Goal: Information Seeking & Learning: Check status

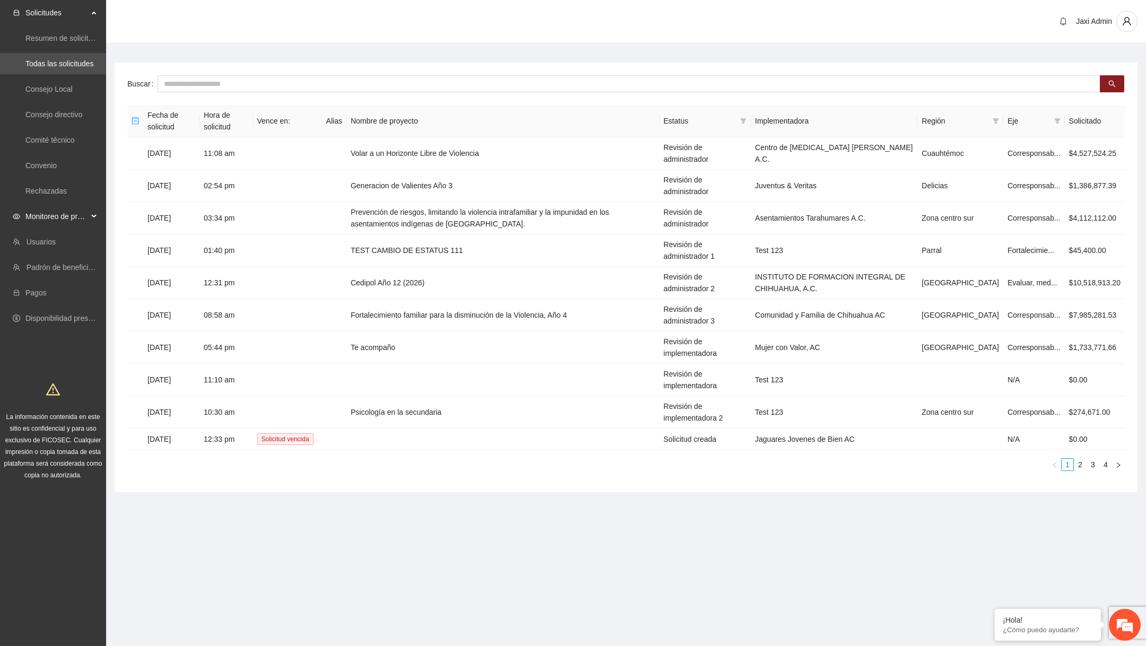
click at [86, 216] on span "Monitoreo de proyectos" at bounding box center [56, 216] width 63 height 21
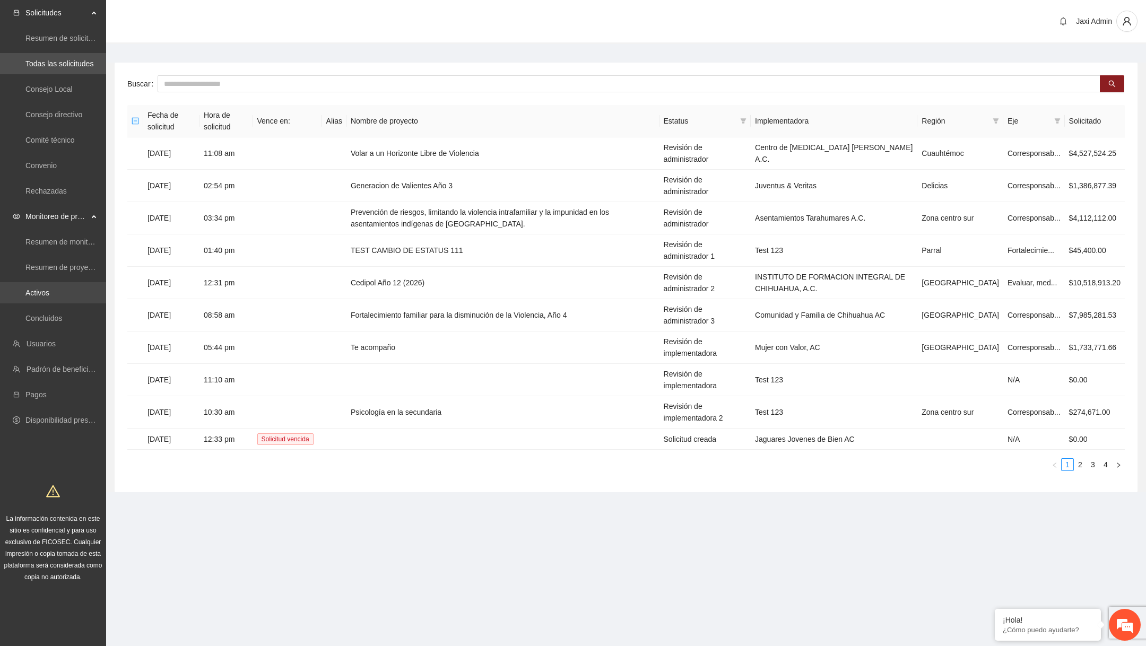
click at [48, 293] on link "Activos" at bounding box center [37, 293] width 24 height 8
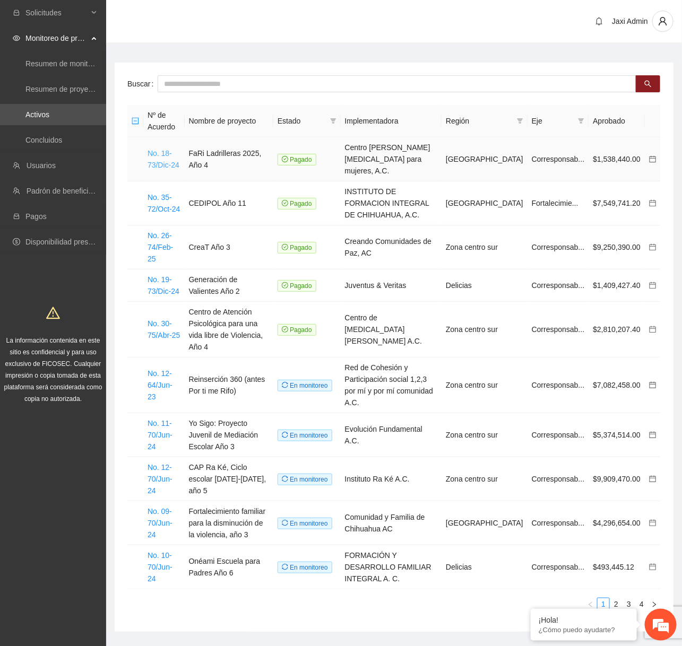
click at [168, 151] on link "No. 18-73/Dic-24" at bounding box center [163, 159] width 32 height 20
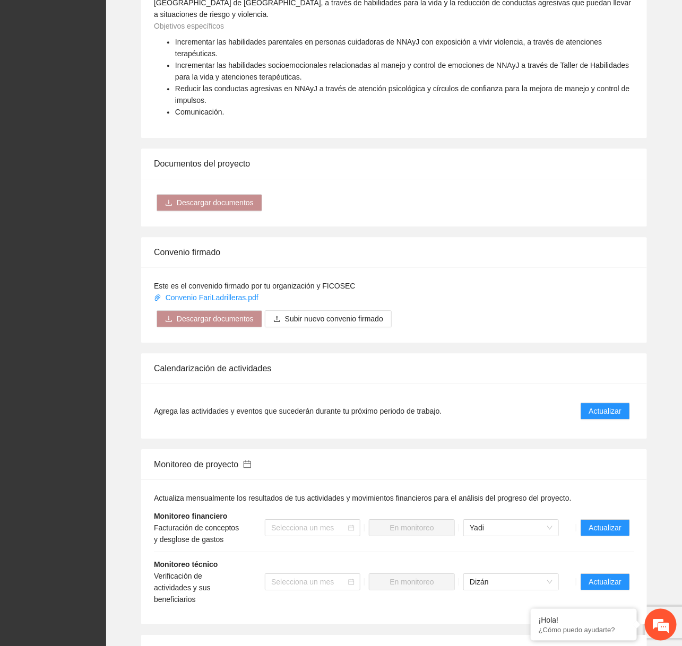
scroll to position [885, 0]
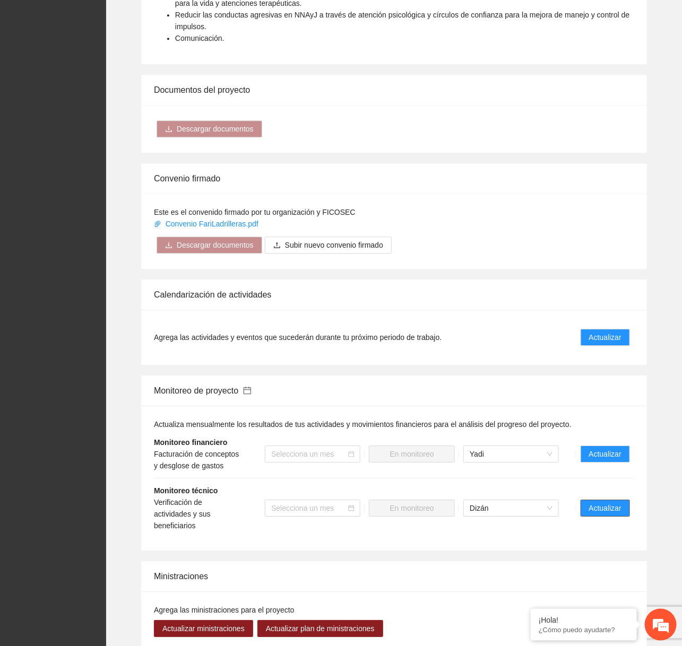
click at [607, 514] on span "Actualizar" at bounding box center [605, 508] width 32 height 12
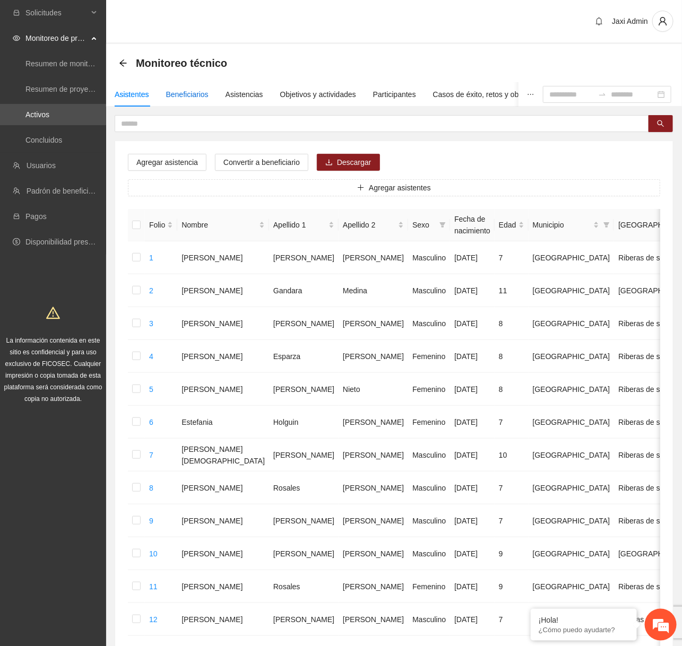
click at [197, 91] on div "Beneficiarios" at bounding box center [187, 95] width 42 height 12
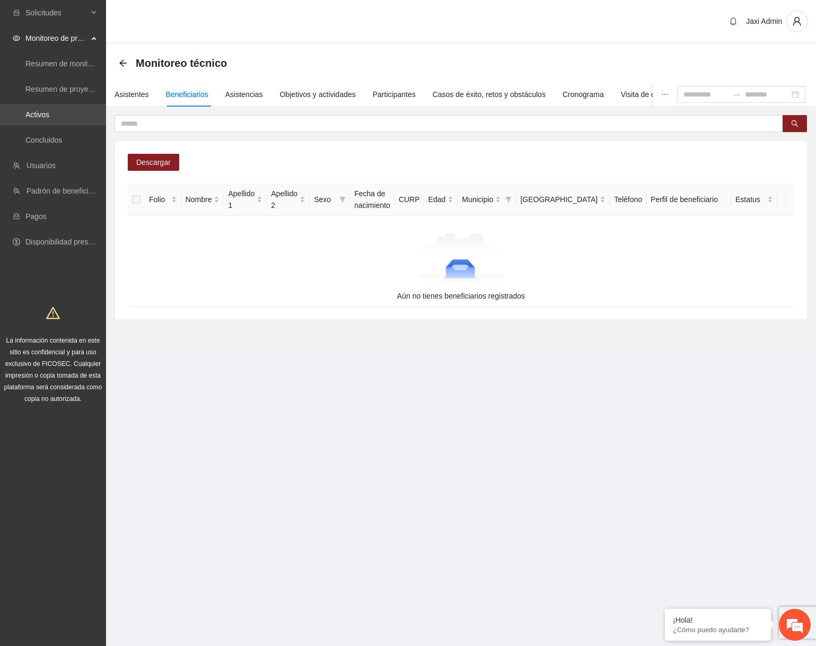
click at [49, 119] on link "Activos" at bounding box center [37, 114] width 24 height 8
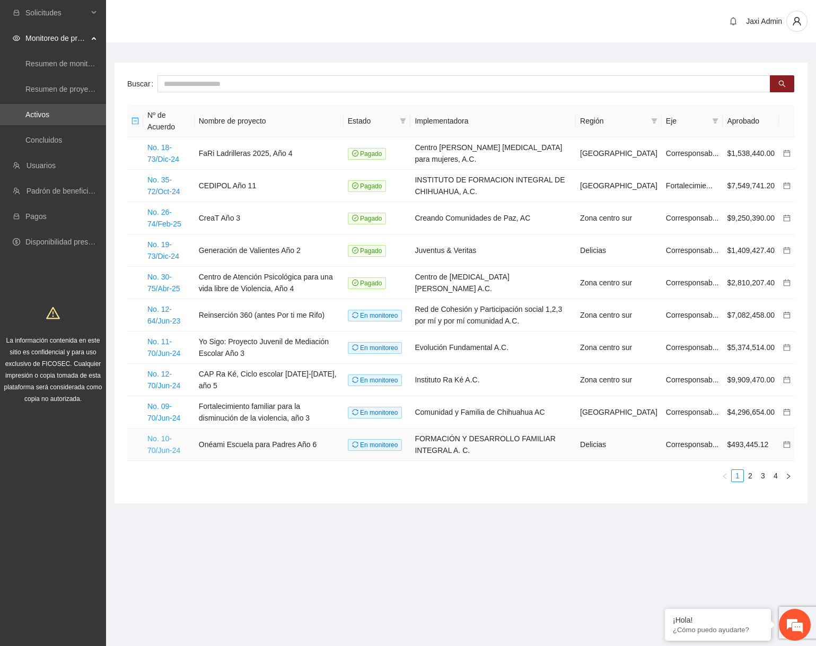
click at [171, 449] on link "No. 10-70/Jun-24" at bounding box center [163, 444] width 33 height 20
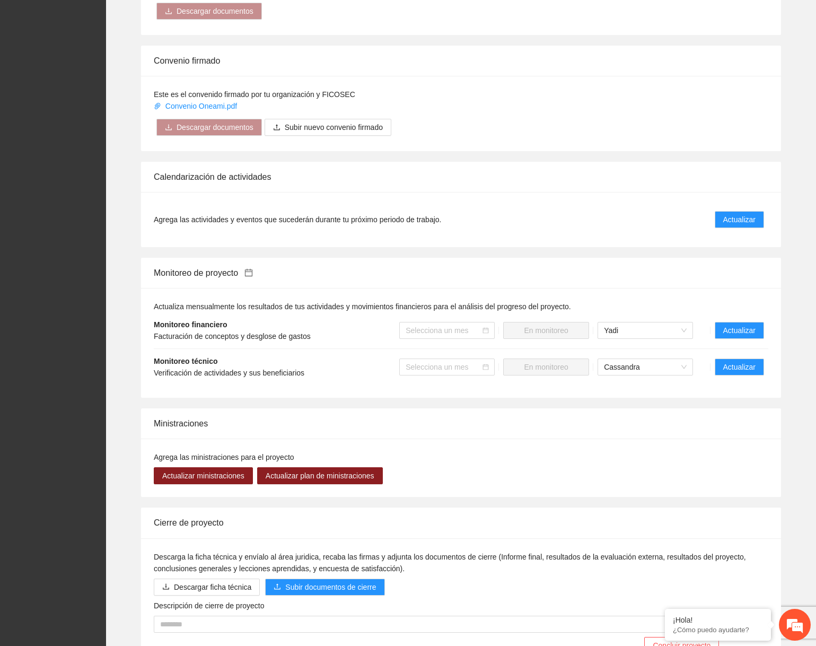
scroll to position [999, 0]
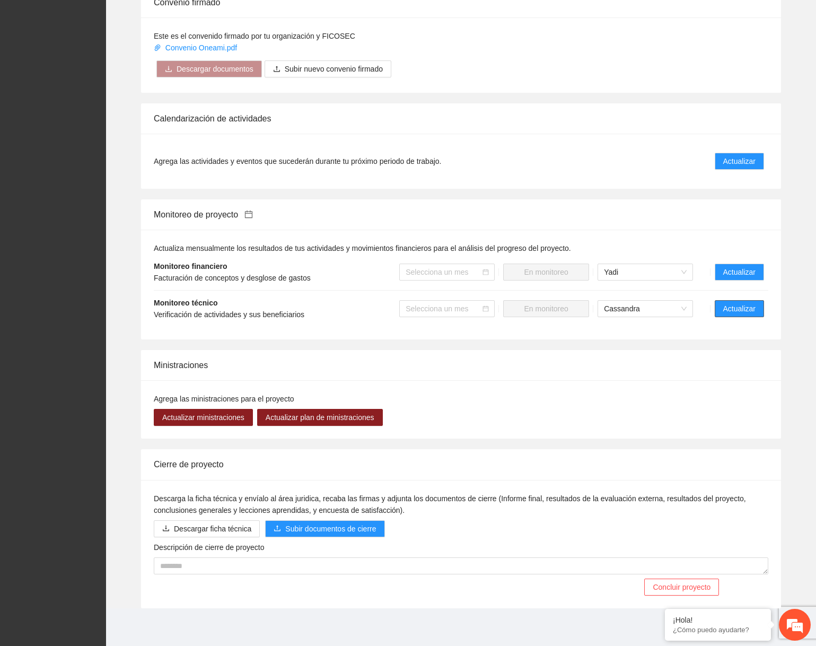
click at [761, 300] on button "Actualizar" at bounding box center [739, 308] width 49 height 17
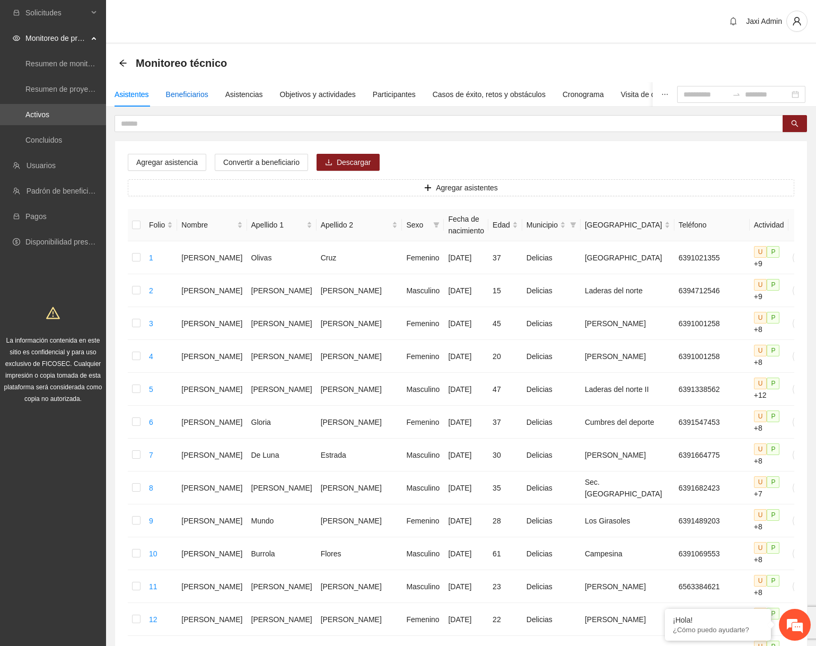
click at [191, 99] on div "Beneficiarios" at bounding box center [187, 95] width 42 height 12
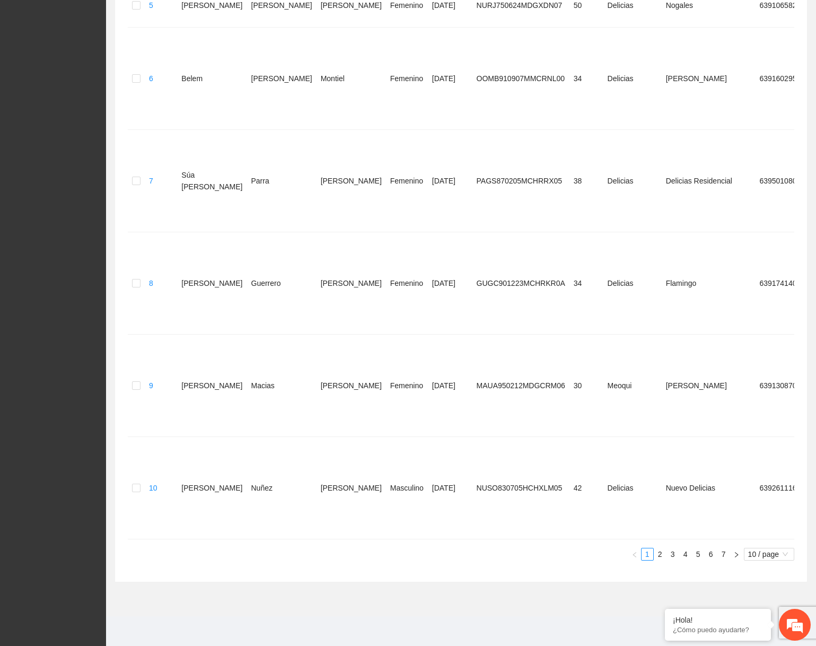
scroll to position [523, 0]
click at [723, 559] on link "7" at bounding box center [724, 554] width 12 height 12
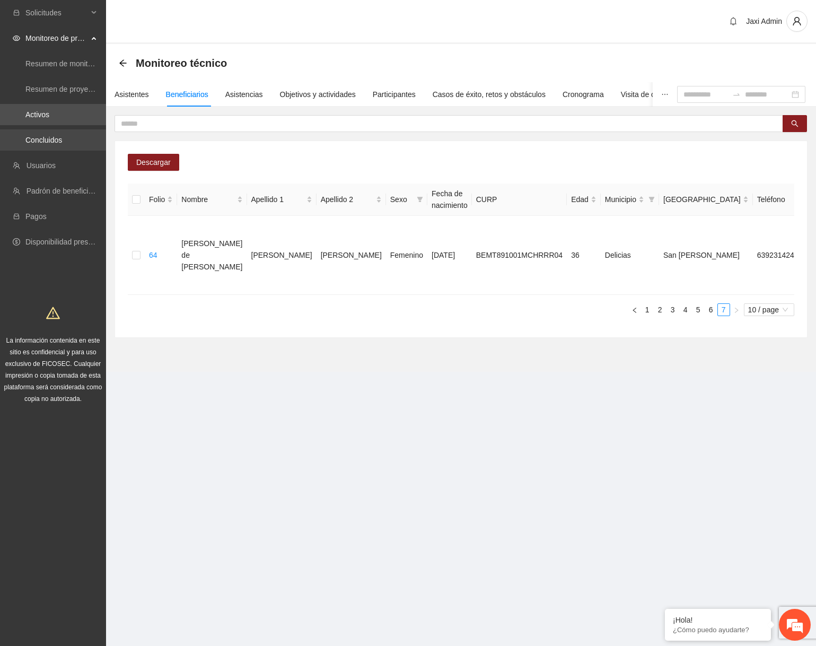
click at [60, 140] on link "Concluidos" at bounding box center [43, 140] width 37 height 8
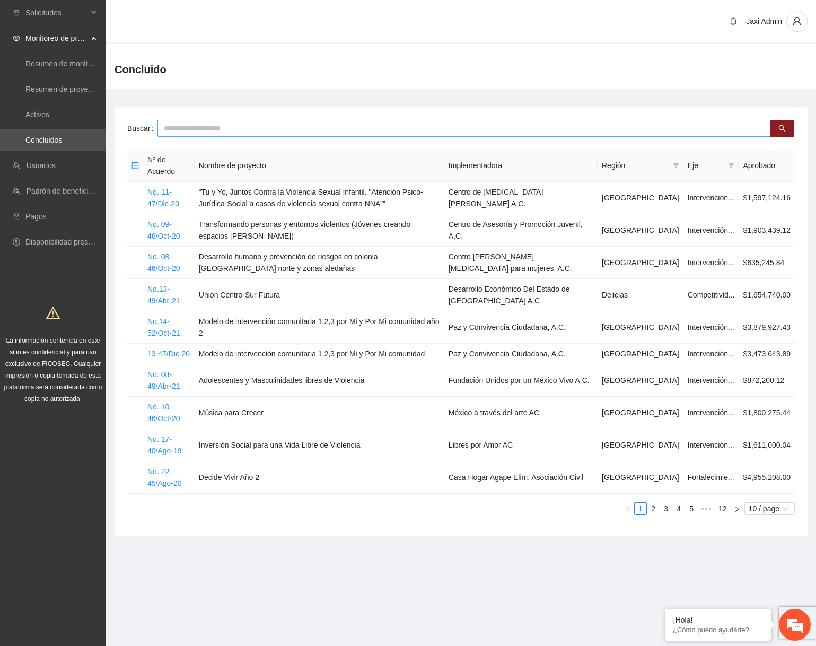
click at [326, 123] on input "text" at bounding box center [464, 128] width 613 height 17
paste input "**********"
type input "**********"
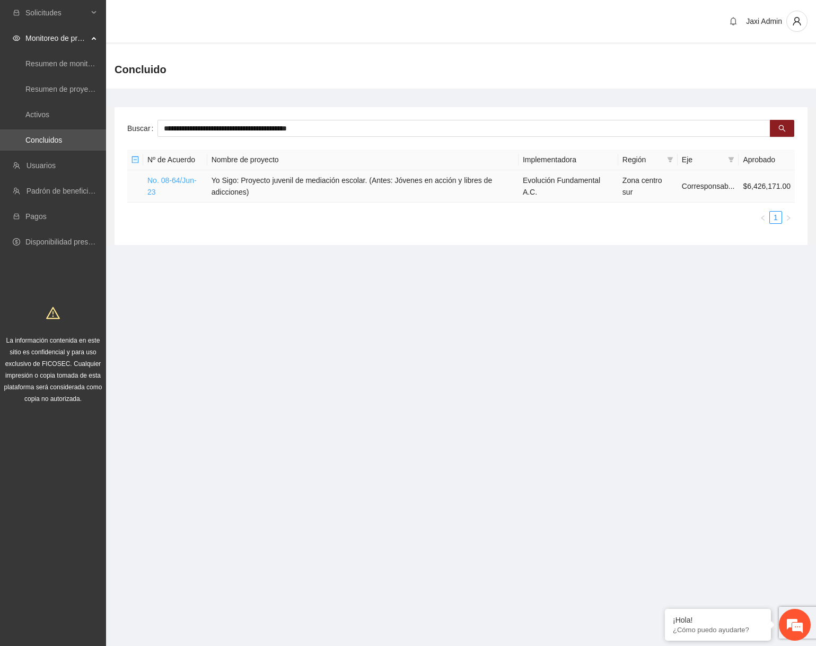
click at [184, 180] on link "No. 08-64/Jun-23" at bounding box center [171, 186] width 49 height 20
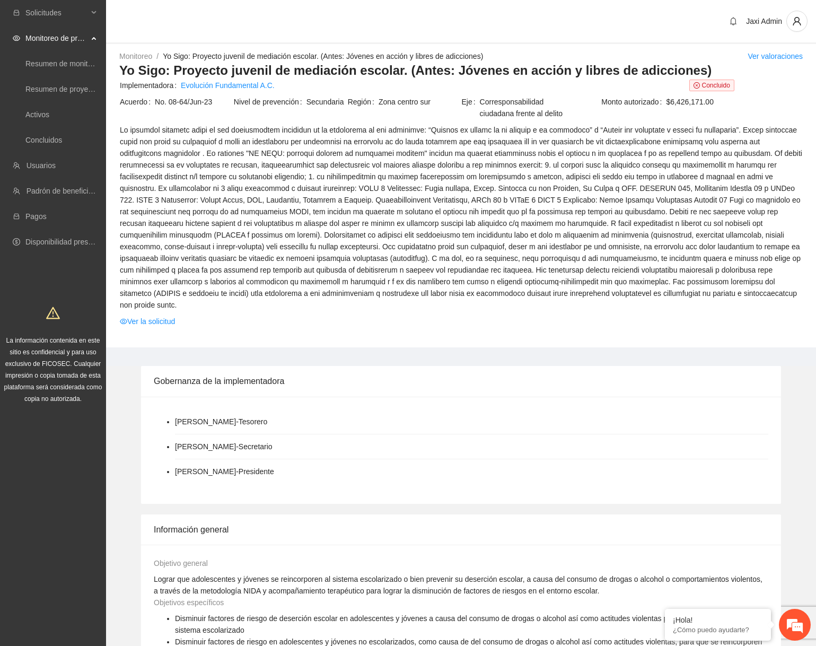
scroll to position [867, 0]
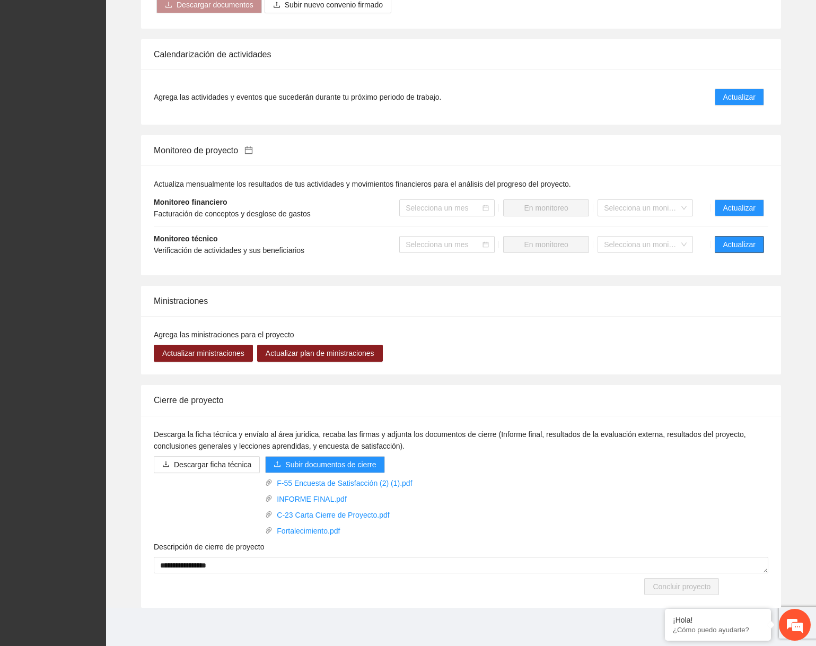
click at [743, 246] on span "Actualizar" at bounding box center [740, 245] width 32 height 12
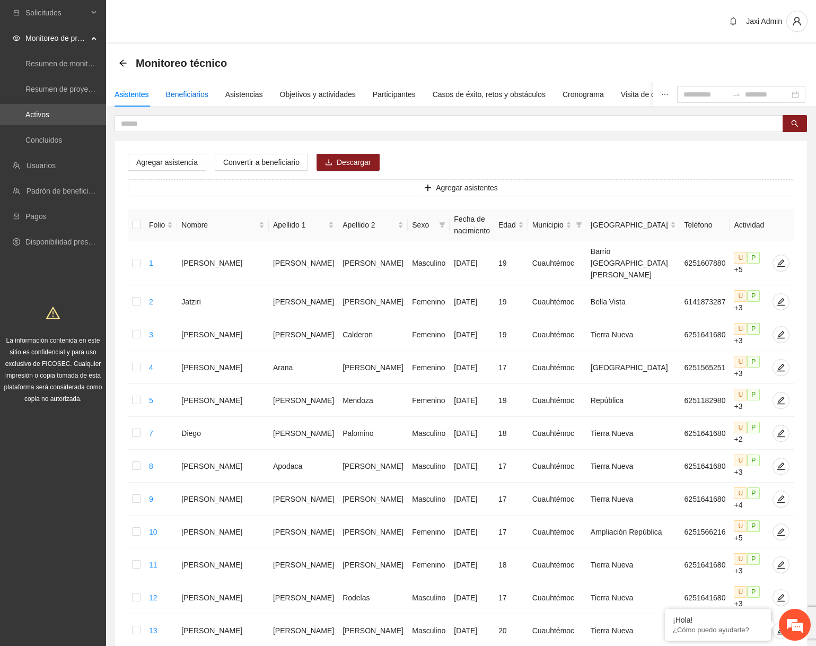
click at [198, 98] on div "Beneficiarios" at bounding box center [187, 95] width 42 height 12
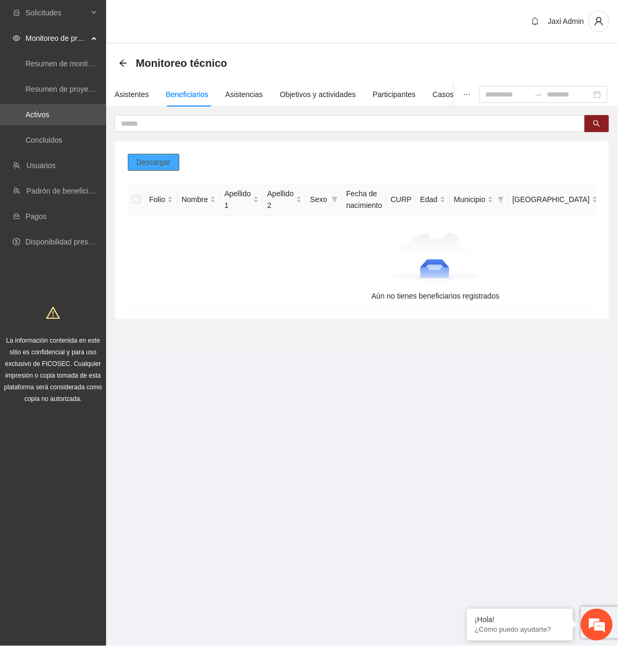
click at [170, 157] on span "Descargar" at bounding box center [153, 162] width 34 height 12
click at [618, 370] on section "Jaxi Admin Monitoreo técnico Asistentes Beneficiarios Asistencias Objetivos y a…" at bounding box center [362, 192] width 512 height 384
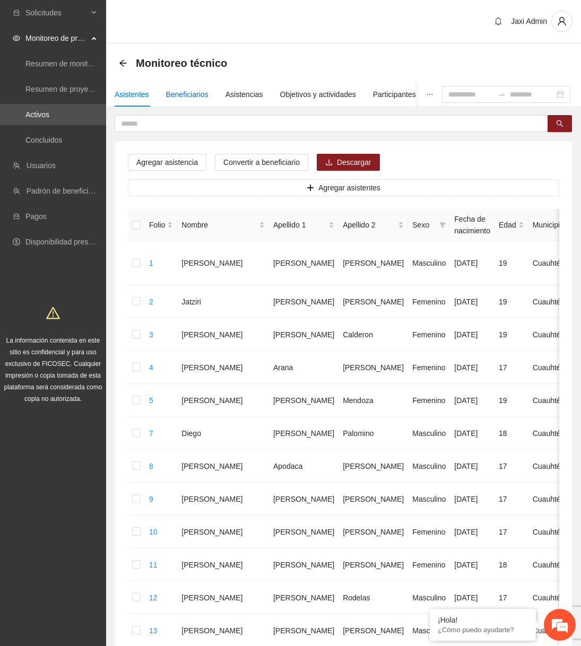
click at [202, 95] on div "Beneficiarios" at bounding box center [187, 95] width 42 height 12
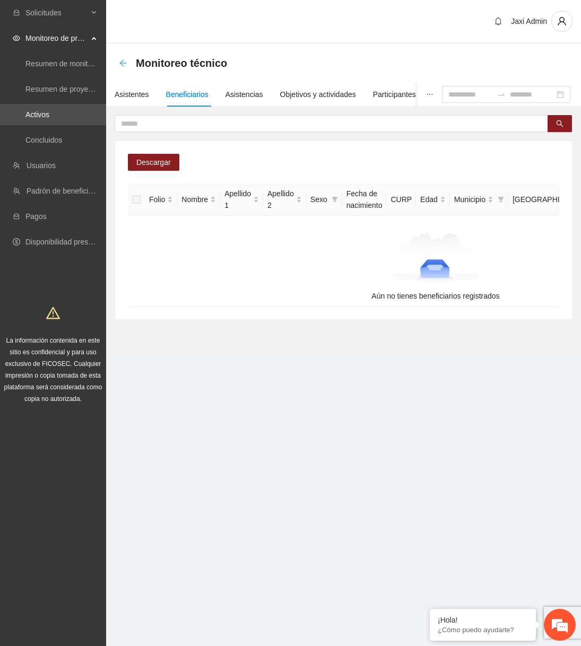
click at [121, 65] on icon "arrow-left" at bounding box center [123, 63] width 8 height 8
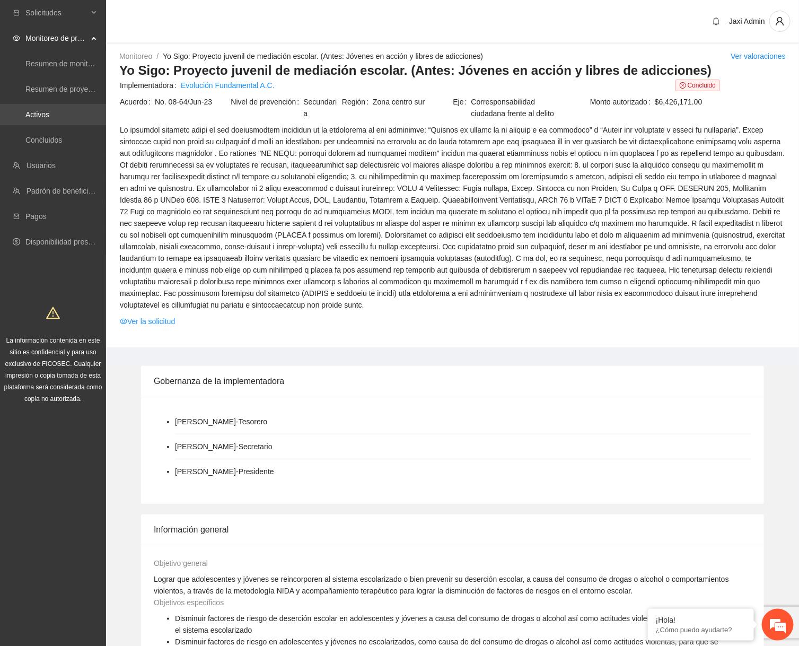
click at [49, 119] on link "Activos" at bounding box center [37, 114] width 24 height 8
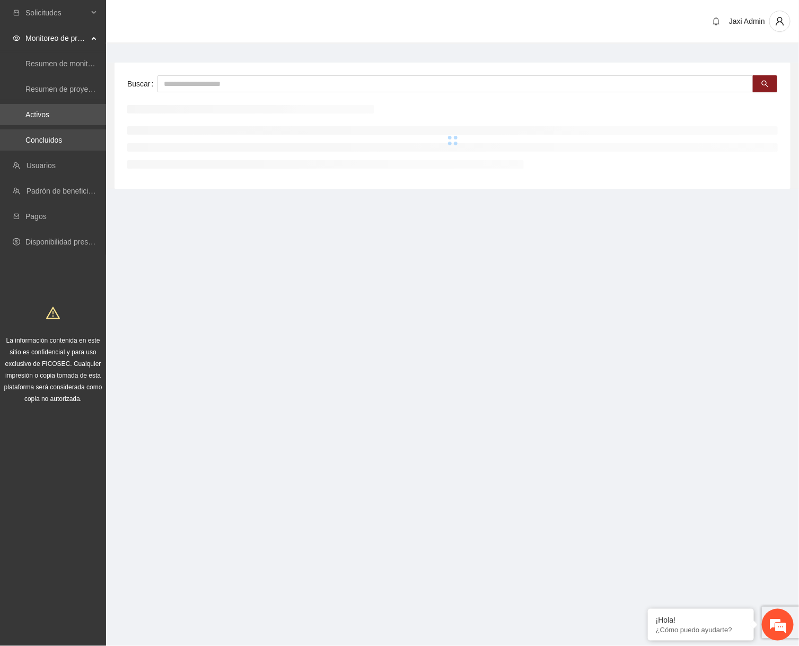
click at [62, 136] on link "Concluidos" at bounding box center [43, 140] width 37 height 8
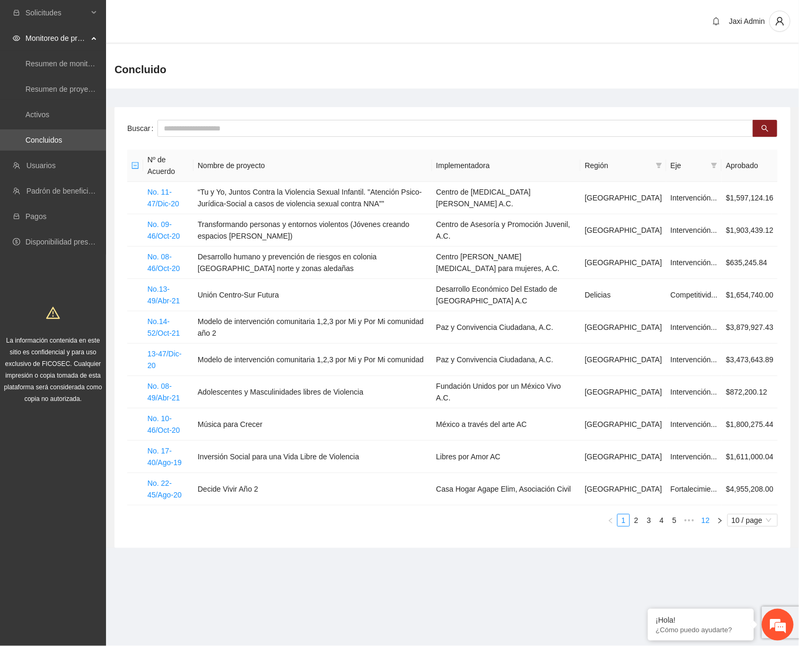
click at [436, 515] on link "12" at bounding box center [706, 521] width 15 height 12
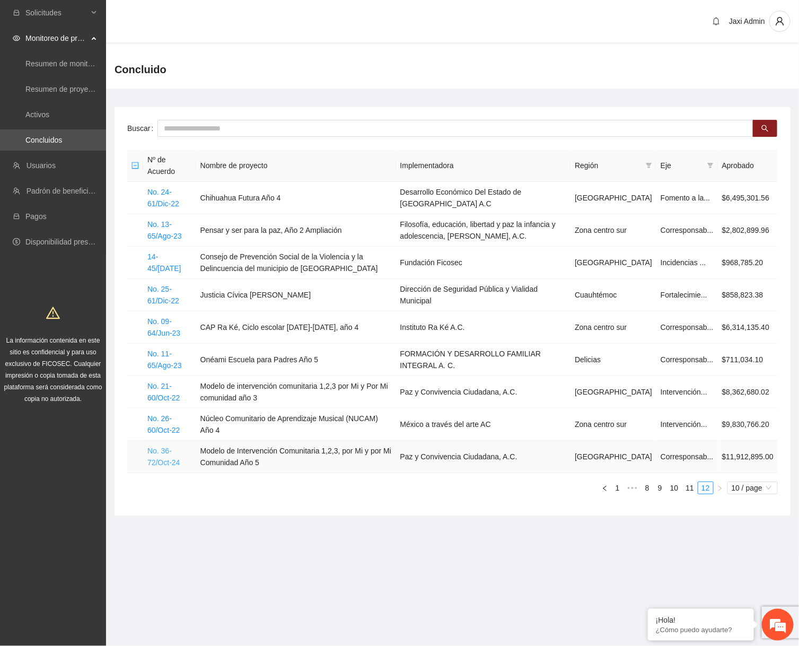
click at [165, 459] on link "No. 36-72/Oct-24" at bounding box center [163, 457] width 32 height 20
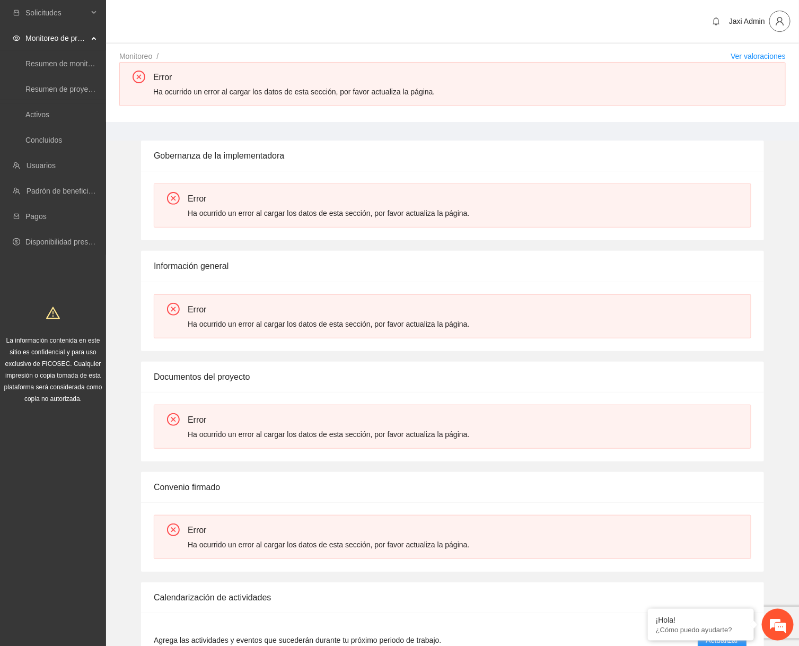
click at [436, 28] on button "button" at bounding box center [780, 21] width 21 height 21
click at [436, 63] on span "Cerrar sesión" at bounding box center [749, 61] width 67 height 12
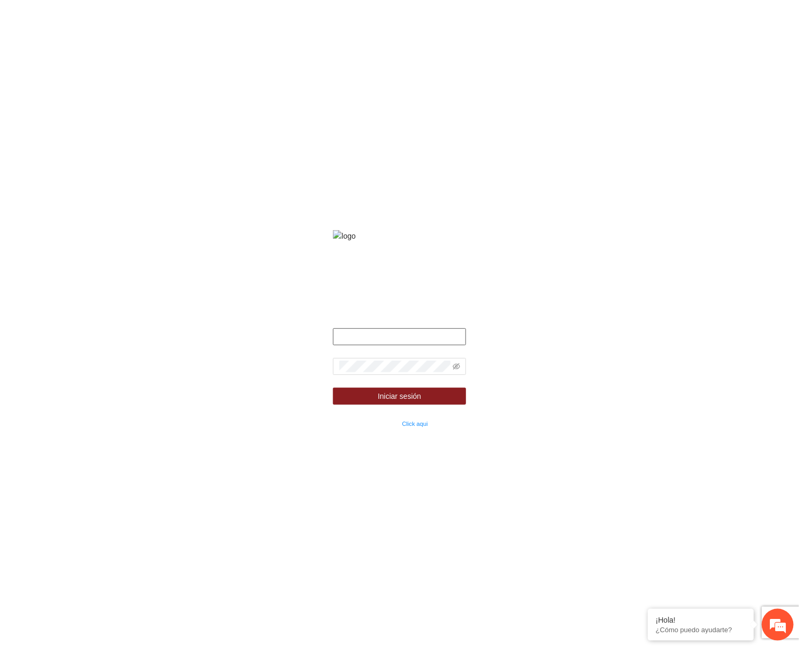
click at [415, 345] on input "text" at bounding box center [399, 336] width 133 height 17
paste input "**********"
type input "**********"
click at [384, 371] on form "**********" at bounding box center [399, 378] width 133 height 101
click at [376, 372] on span at bounding box center [399, 366] width 133 height 17
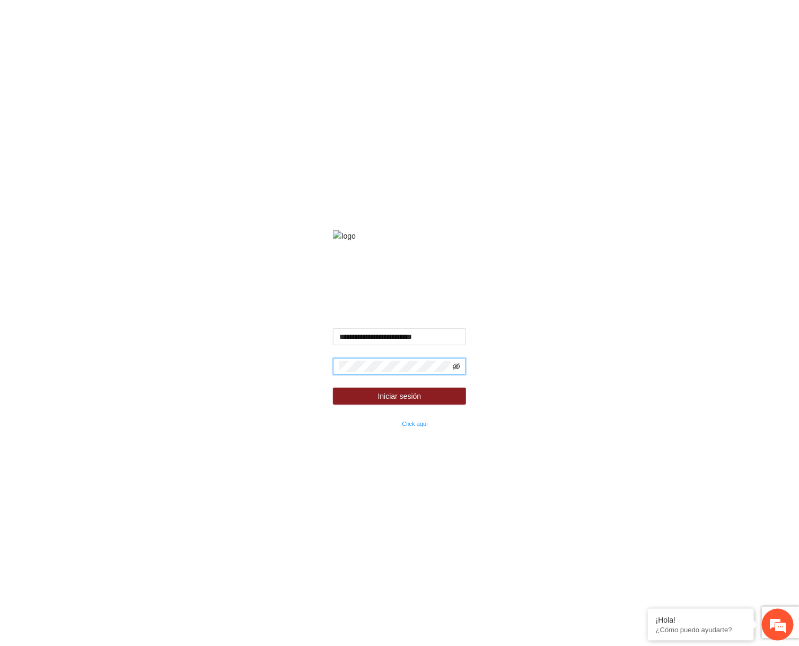
click at [453, 370] on icon "eye-invisible" at bounding box center [456, 366] width 7 height 7
click at [420, 402] on span "Iniciar sesión" at bounding box center [399, 396] width 43 height 12
